Goal: Transaction & Acquisition: Purchase product/service

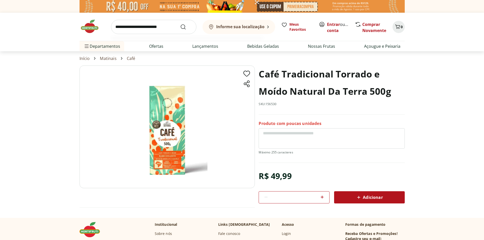
click at [146, 28] on input "search" at bounding box center [153, 27] width 85 height 14
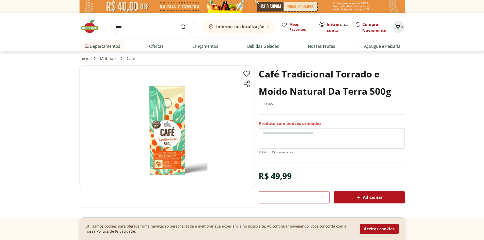
type input "****"
click at [180, 24] on button "Submit Search" at bounding box center [186, 27] width 12 height 6
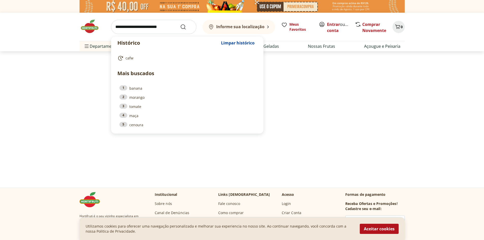
click at [135, 26] on input "search" at bounding box center [153, 27] width 85 height 14
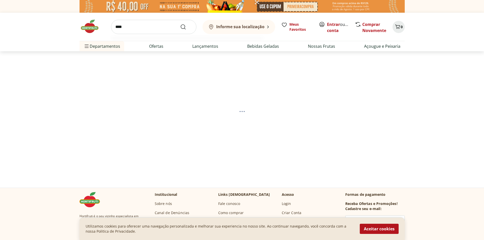
type input "****"
click at [180, 24] on button "Submit Search" at bounding box center [186, 27] width 12 height 6
select select "**********"
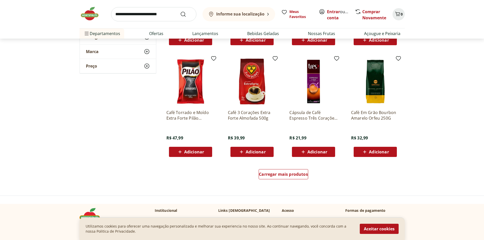
scroll to position [280, 0]
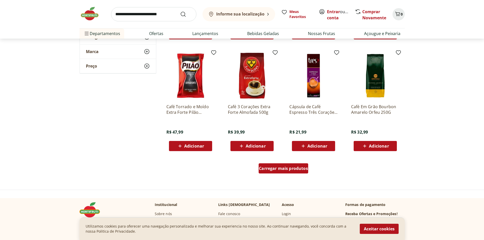
click at [301, 172] on div "Carregar mais produtos" at bounding box center [284, 168] width 50 height 10
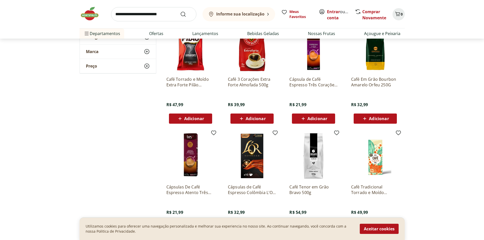
scroll to position [381, 0]
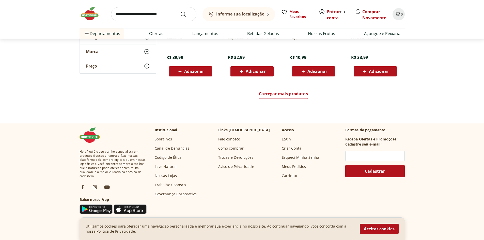
scroll to position [687, 0]
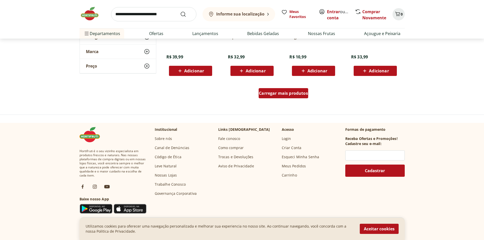
click at [297, 94] on span "Carregar mais produtos" at bounding box center [283, 93] width 49 height 4
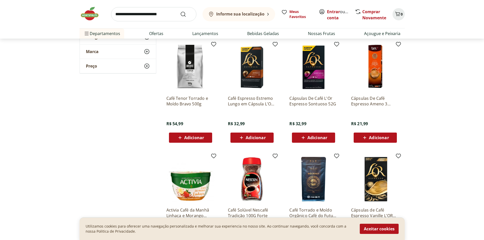
scroll to position [737, 0]
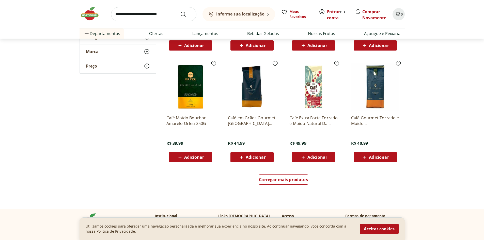
scroll to position [941, 0]
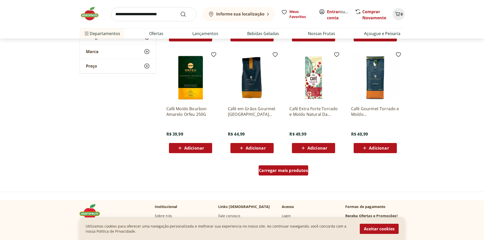
click at [295, 171] on span "Carregar mais produtos" at bounding box center [283, 171] width 49 height 4
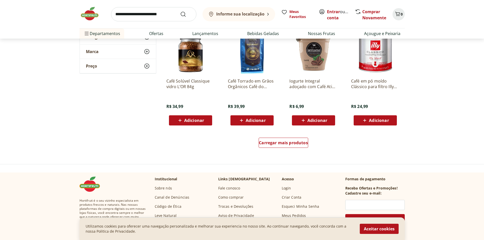
scroll to position [1298, 0]
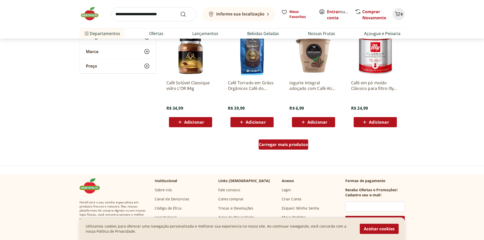
click at [272, 146] on span "Carregar mais produtos" at bounding box center [283, 145] width 49 height 4
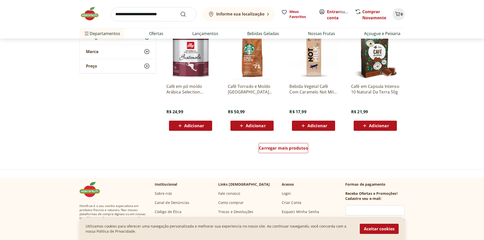
scroll to position [1629, 0]
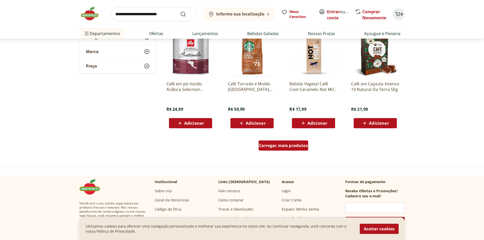
click at [294, 151] on link "Carregar mais produtos" at bounding box center [284, 147] width 50 height 12
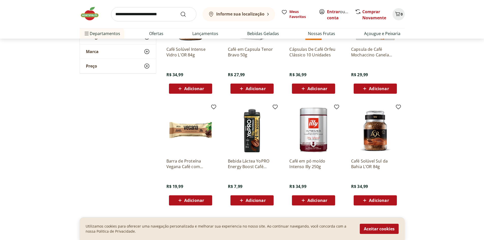
scroll to position [1909, 0]
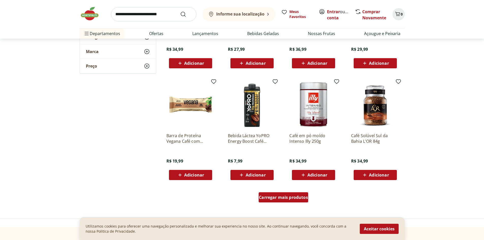
click at [286, 201] on div "Carregar mais produtos" at bounding box center [284, 197] width 50 height 10
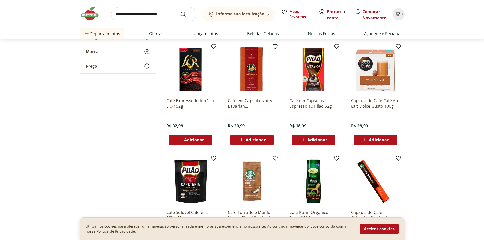
scroll to position [2061, 0]
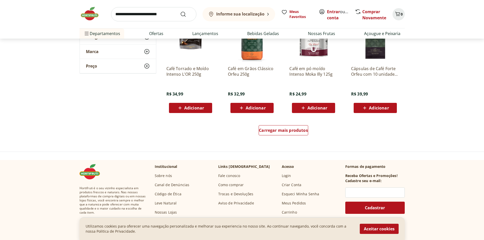
scroll to position [2315, 0]
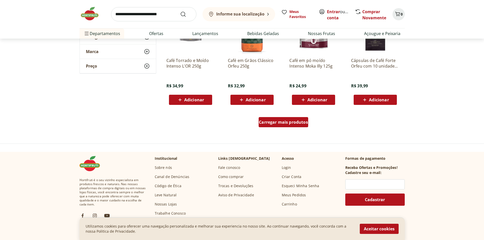
click at [281, 122] on span "Carregar mais produtos" at bounding box center [283, 122] width 49 height 4
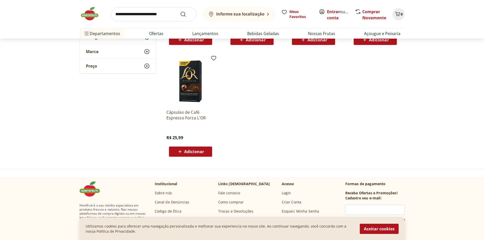
scroll to position [2392, 0]
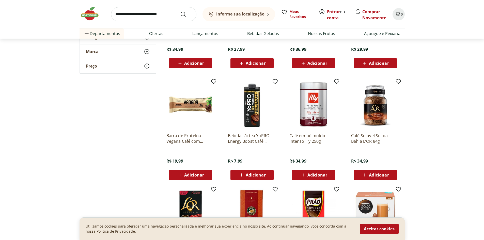
scroll to position [1832, 0]
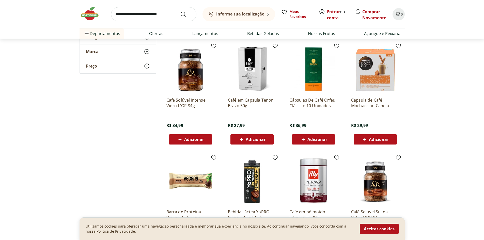
scroll to position [1807, 0]
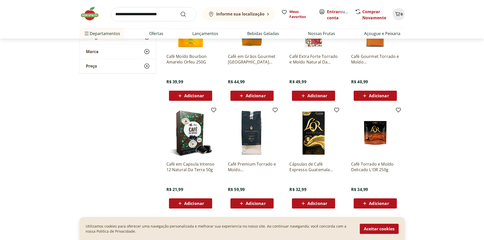
scroll to position [815, 0]
